Goal: Transaction & Acquisition: Obtain resource

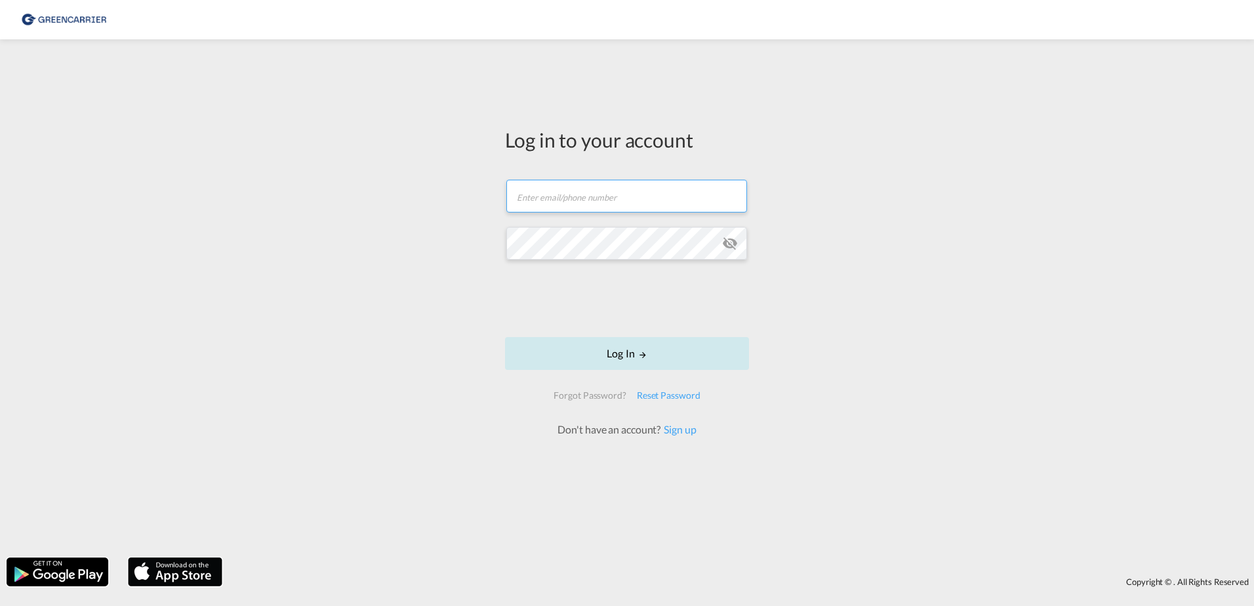
type input "[EMAIL_ADDRESS][DOMAIN_NAME]"
click at [579, 353] on button "Log In" at bounding box center [627, 353] width 244 height 33
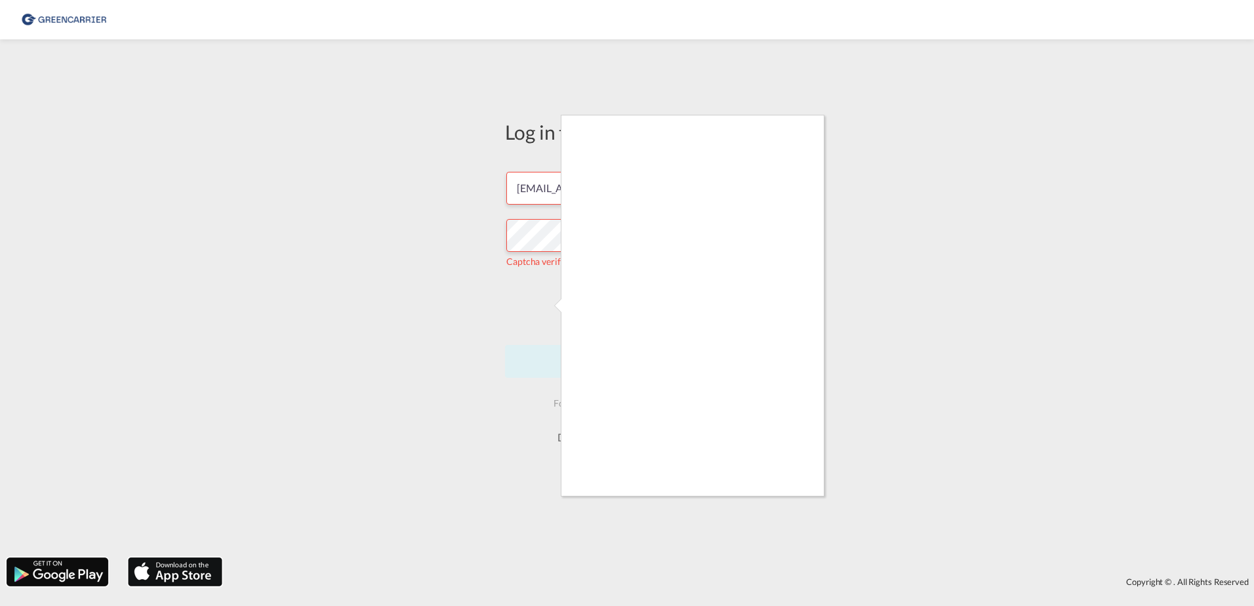
click at [559, 334] on div at bounding box center [627, 303] width 1254 height 606
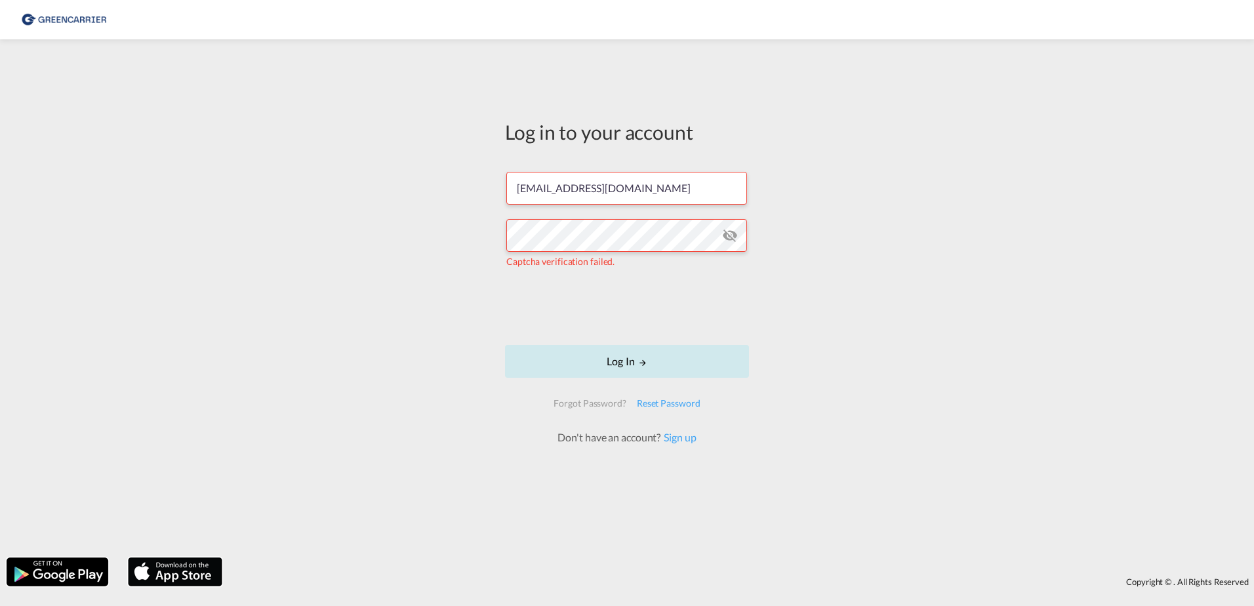
click at [708, 373] on button "Log In" at bounding box center [627, 361] width 244 height 33
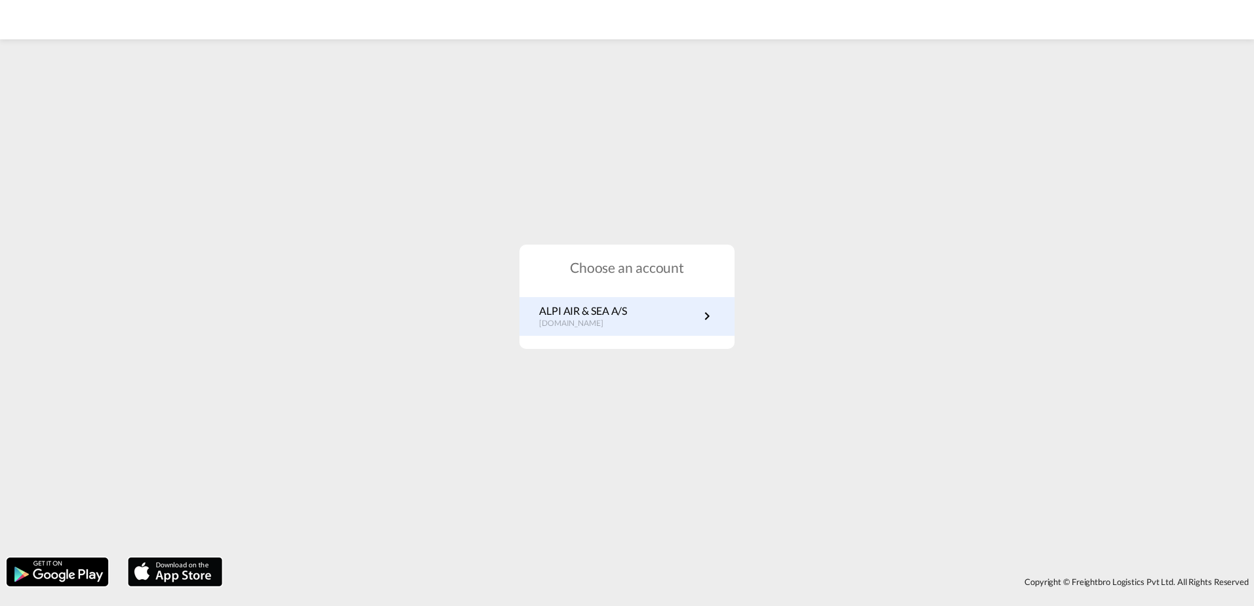
click at [580, 308] on p "ALPI AIR & SEA A/S" at bounding box center [583, 311] width 88 height 14
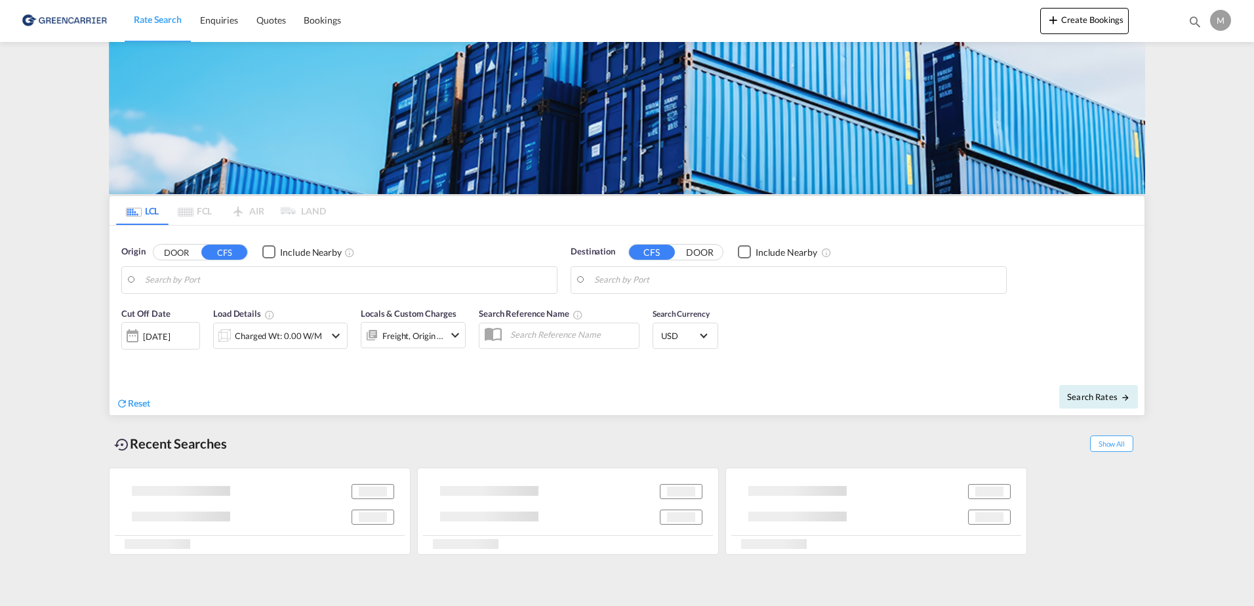
type input "DK-7400, Herning"
type input "Singapore, SGSIN"
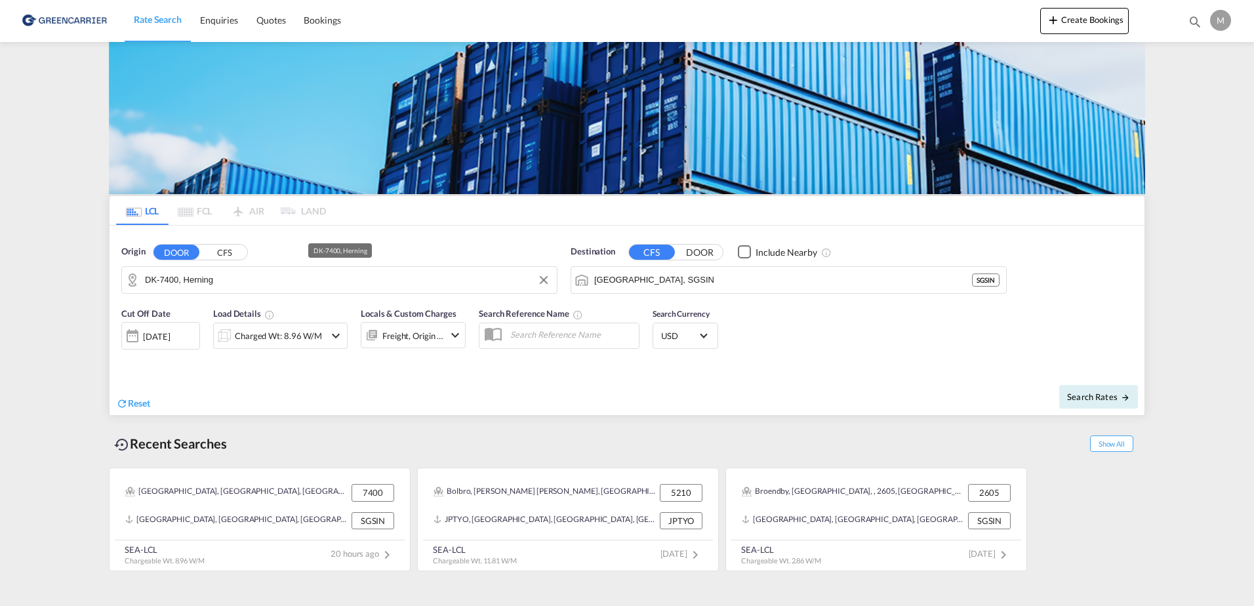
click at [270, 289] on input "DK-7400, Herning" at bounding box center [347, 280] width 405 height 20
drag, startPoint x: 176, startPoint y: 281, endPoint x: 138, endPoint y: 284, distance: 37.5
click at [223, 282] on input "ringkøbing" at bounding box center [347, 280] width 405 height 20
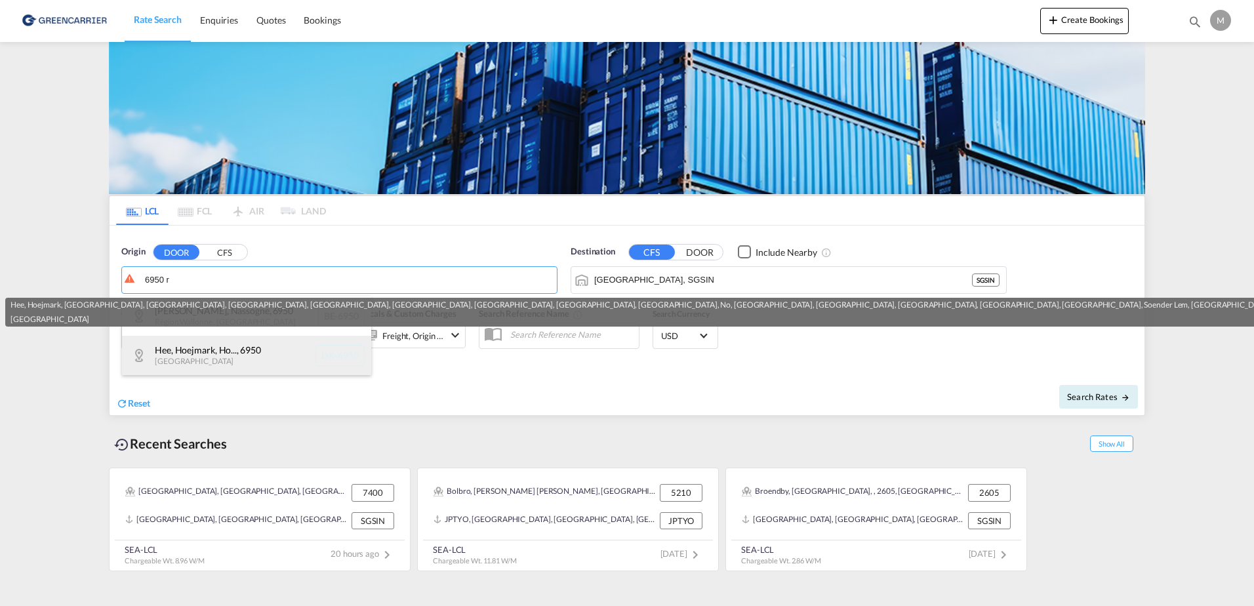
click at [229, 356] on div "Hee, Hoejmark, Ho... , 6950 Denmark DK-6950" at bounding box center [246, 355] width 249 height 39
type input "DK-6950, Hee, Hoejmark, Holmsland, Houvig, Hover, Klegod, Kleve, Kloster, Lem, …"
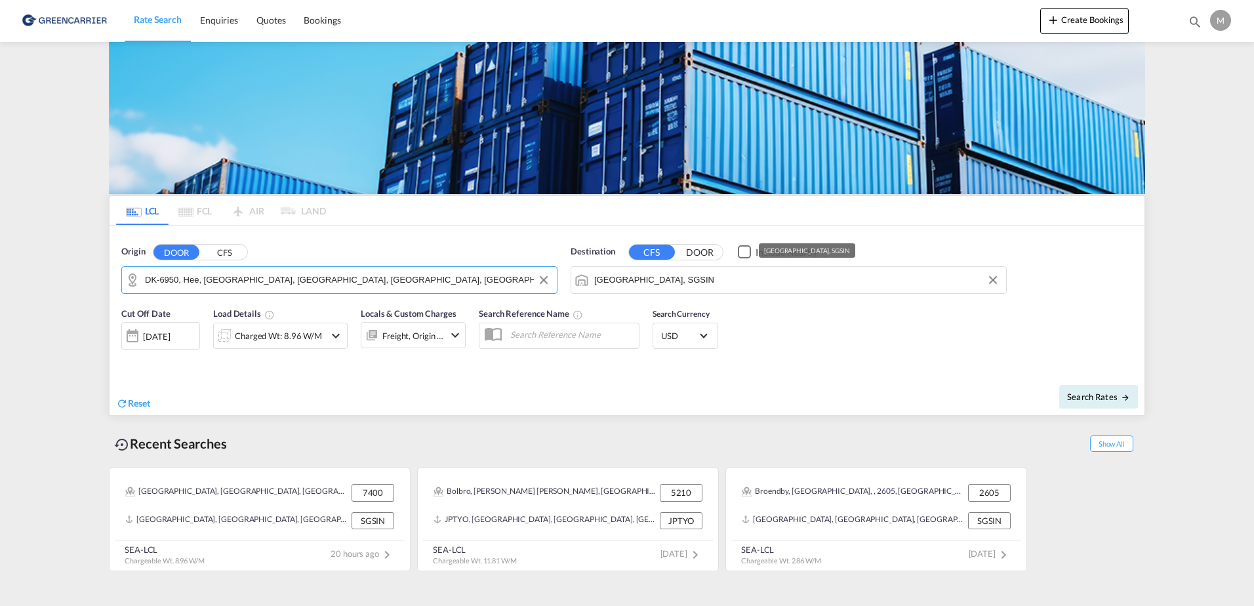
click at [719, 281] on input "Singapore, SGSIN" at bounding box center [796, 280] width 405 height 20
click at [734, 288] on input "Singapore, SGSIN" at bounding box center [796, 280] width 405 height 20
drag, startPoint x: 644, startPoint y: 281, endPoint x: 581, endPoint y: 281, distance: 63.0
click at [685, 282] on input "seuol" at bounding box center [796, 280] width 405 height 20
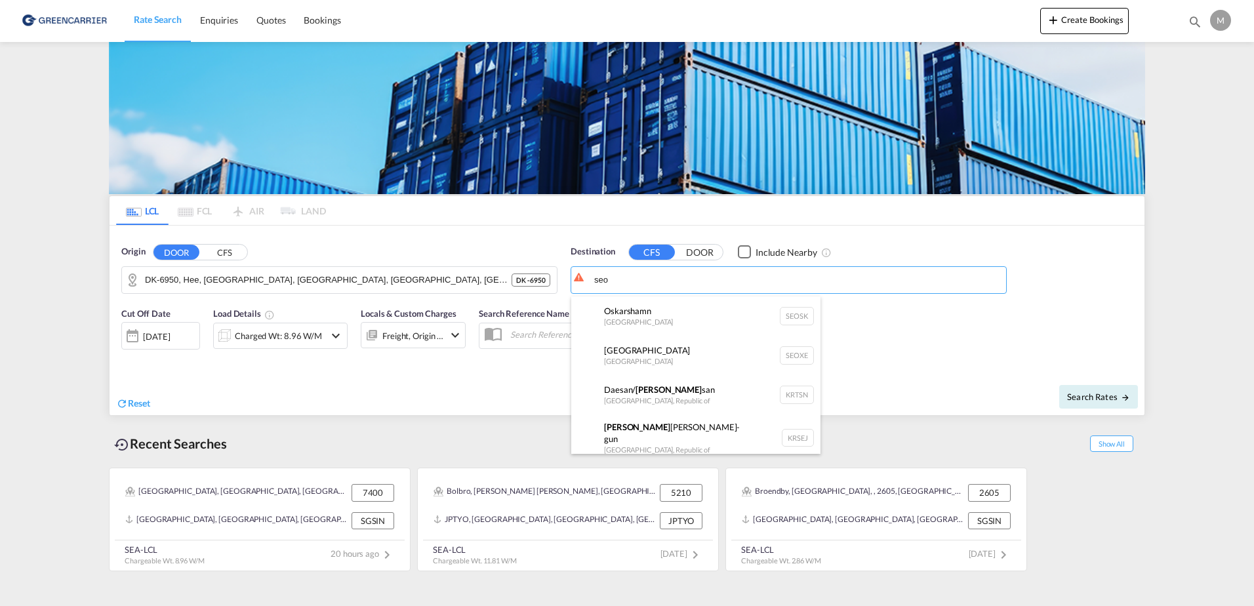
type input "seo"
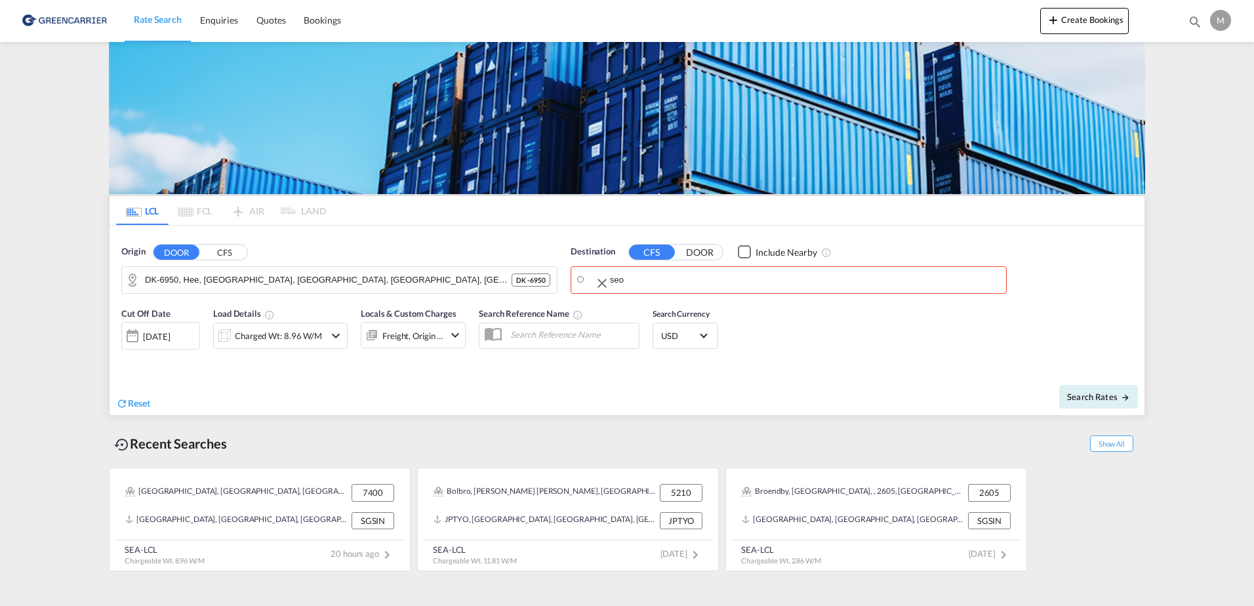
click at [659, 287] on body "Rate Search Enquiries Quotes Bookings Rate Search Enquiries" at bounding box center [627, 303] width 1254 height 606
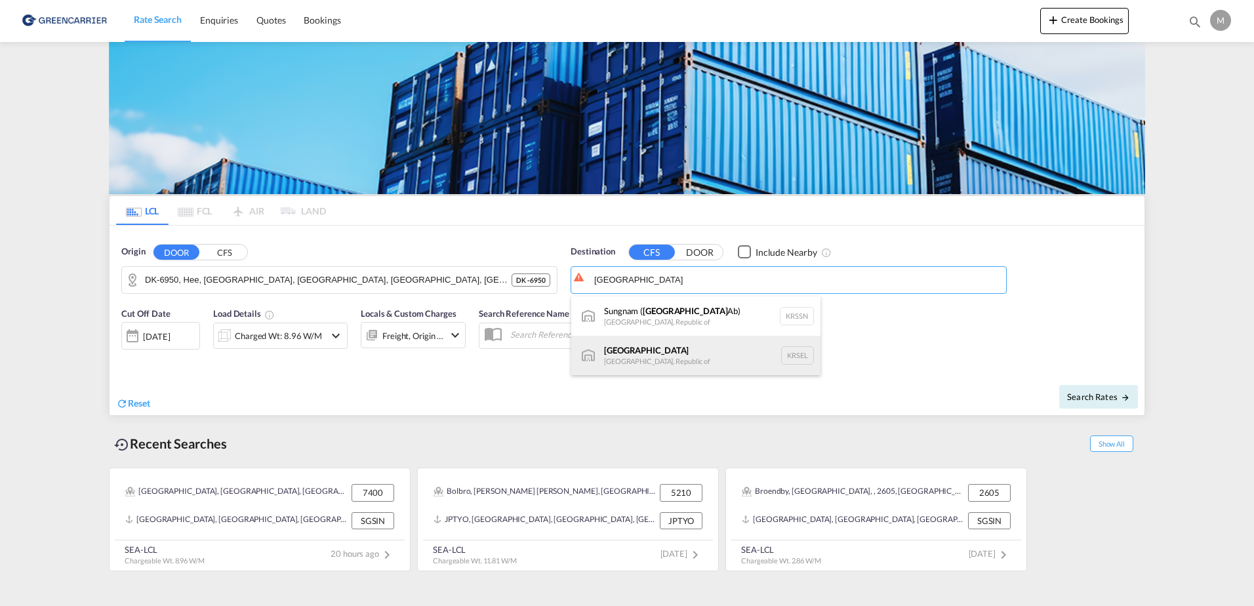
click at [668, 359] on div "Seoul Korea, Republic of KRSEL" at bounding box center [695, 355] width 249 height 39
type input "Seoul, KRSEL"
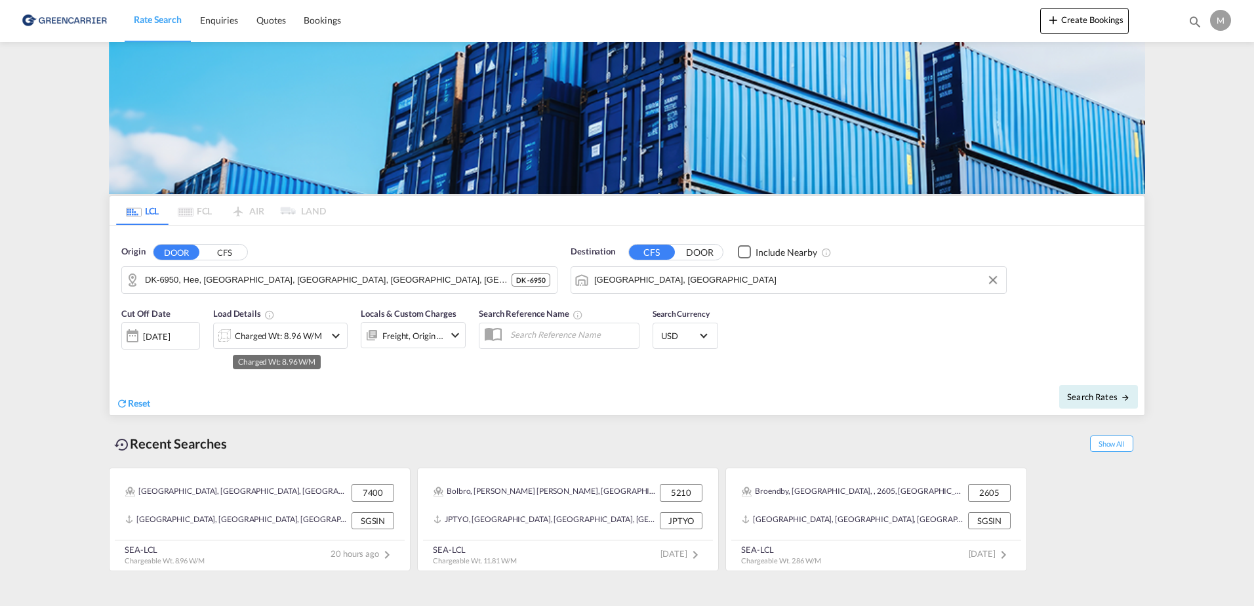
click at [275, 336] on div "Charged Wt: 8.96 W/M" at bounding box center [278, 336] width 87 height 18
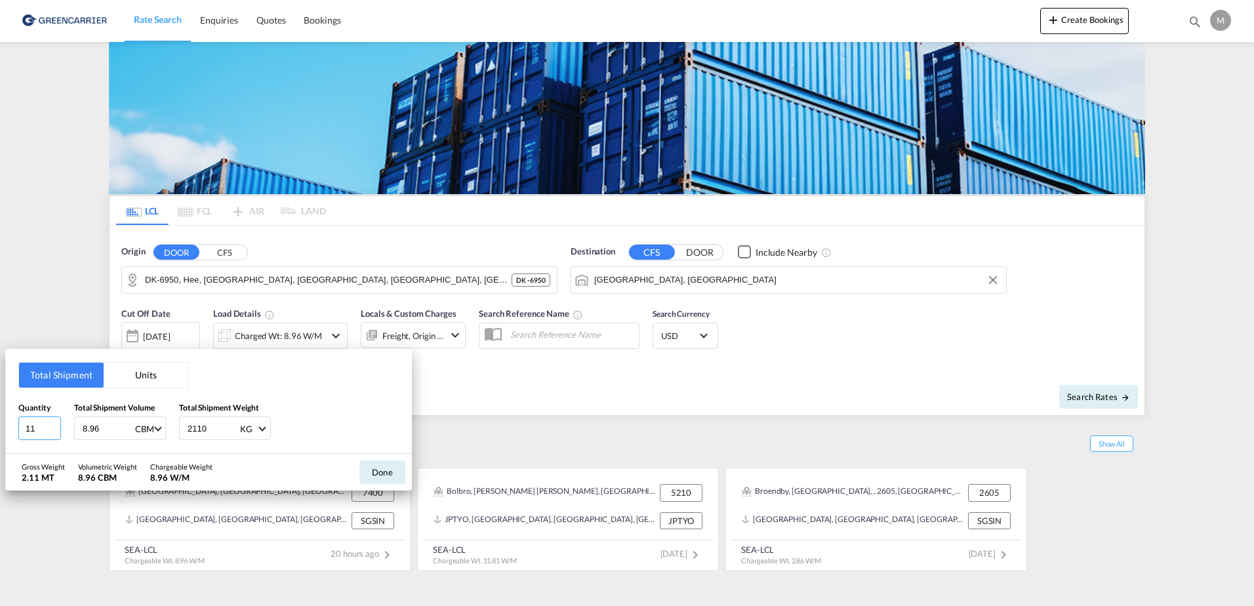
drag, startPoint x: 40, startPoint y: 429, endPoint x: 6, endPoint y: 420, distance: 35.3
click at [6, 420] on div "Total Shipment Units Quantity 11 Total Shipment Volume 8.96 CBM CBM CFT Total S…" at bounding box center [208, 401] width 407 height 105
type input "31"
drag, startPoint x: 105, startPoint y: 428, endPoint x: 77, endPoint y: 426, distance: 27.6
click at [77, 426] on div "8.96 CBM CBM CFT" at bounding box center [120, 429] width 92 height 24
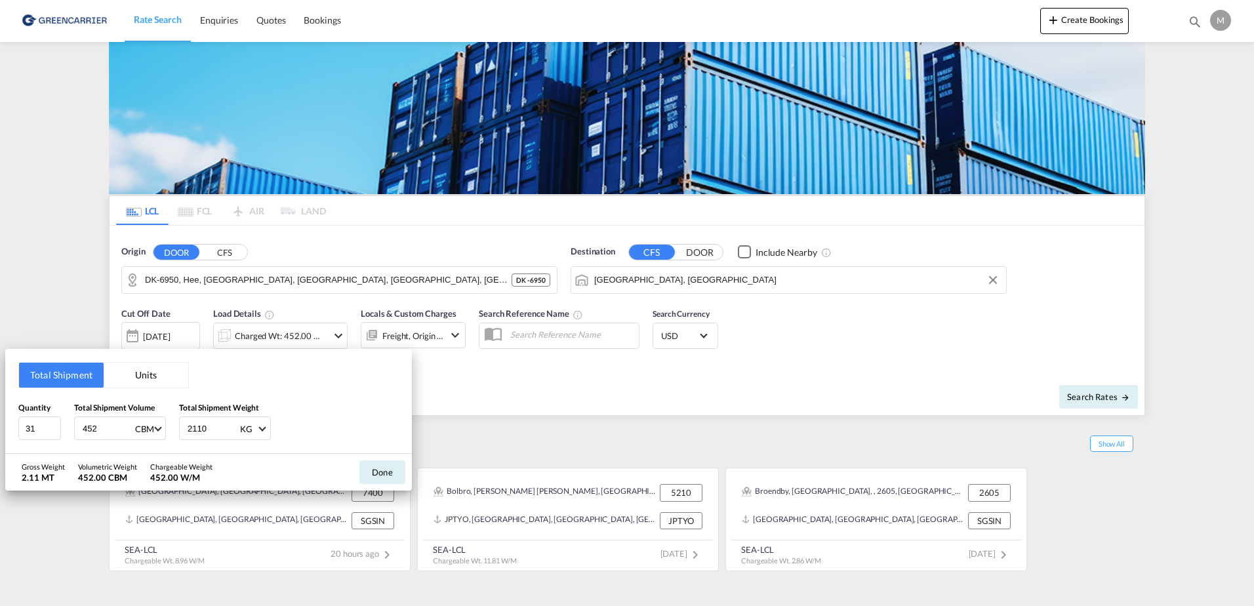
type input "452"
drag, startPoint x: 207, startPoint y: 432, endPoint x: 186, endPoint y: 430, distance: 21.0
click at [186, 430] on input "2110" at bounding box center [212, 428] width 52 height 22
type input "11.22"
click at [365, 407] on div "Quantity 31 Total Shipment Volume 452 CBM CBM CFT Total Shipment Weight 11.22 K…" at bounding box center [208, 420] width 380 height 39
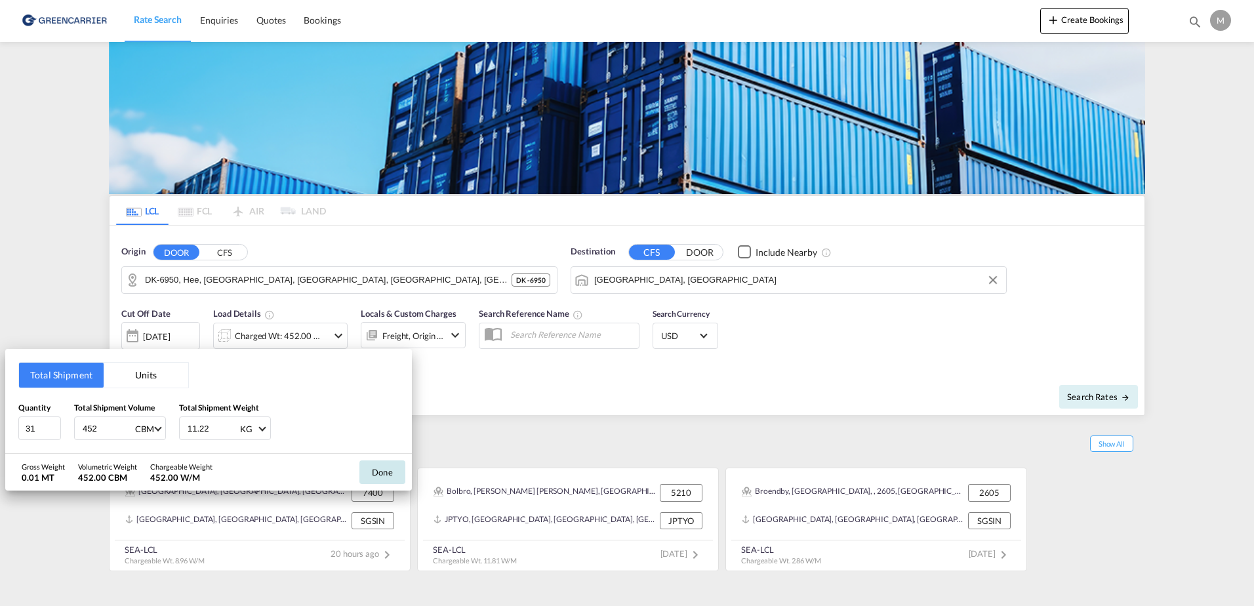
click at [375, 472] on button "Done" at bounding box center [382, 472] width 46 height 24
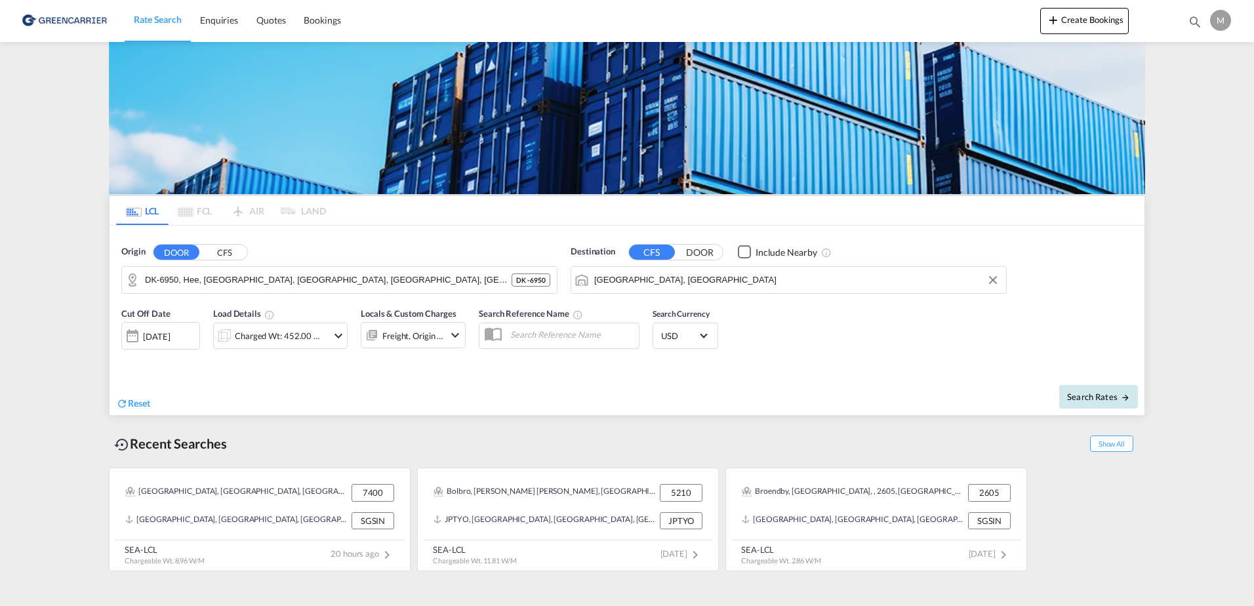
click at [1122, 398] on md-icon "icon-arrow-right" at bounding box center [1125, 397] width 9 height 9
type input "6950 to KRSEL / 18 Sep 2025"
